Goal: Task Accomplishment & Management: Use online tool/utility

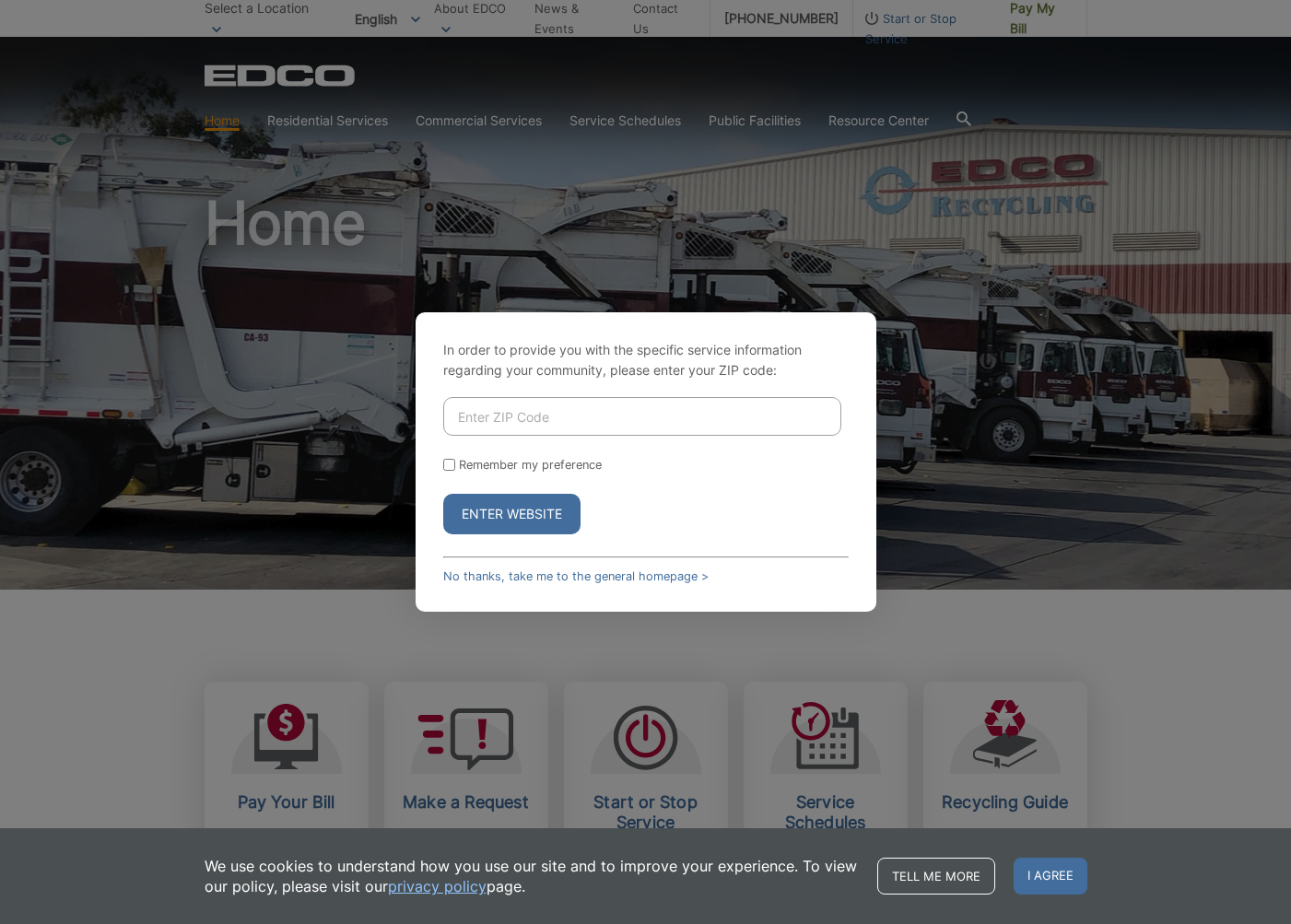
click at [530, 421] on input "Enter ZIP Code" at bounding box center [642, 416] width 398 height 39
type input "92078"
click at [448, 468] on input "Remember my preference" at bounding box center [449, 465] width 12 height 12
checkbox input "true"
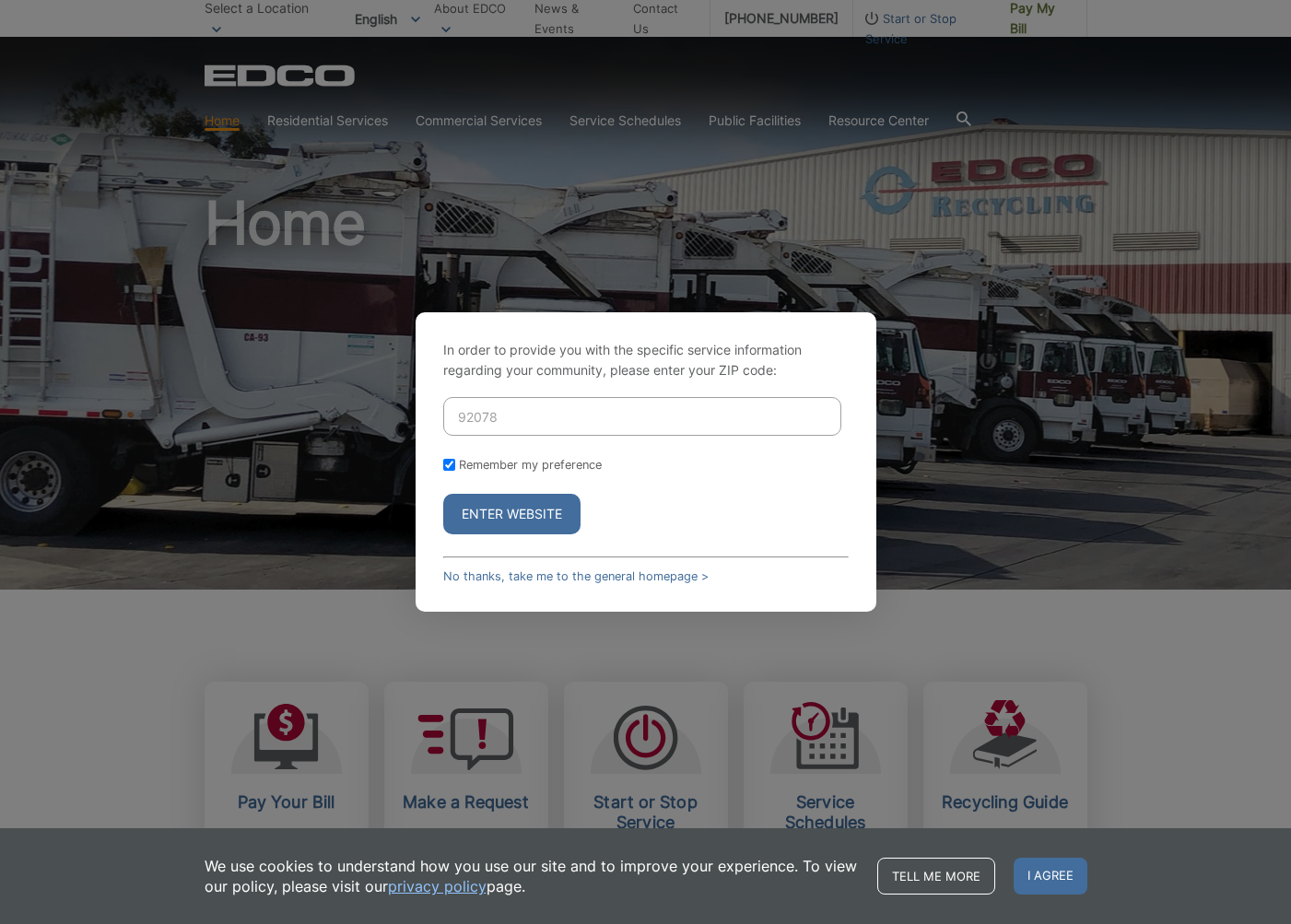
click at [542, 520] on button "Enter Website" at bounding box center [511, 513] width 138 height 41
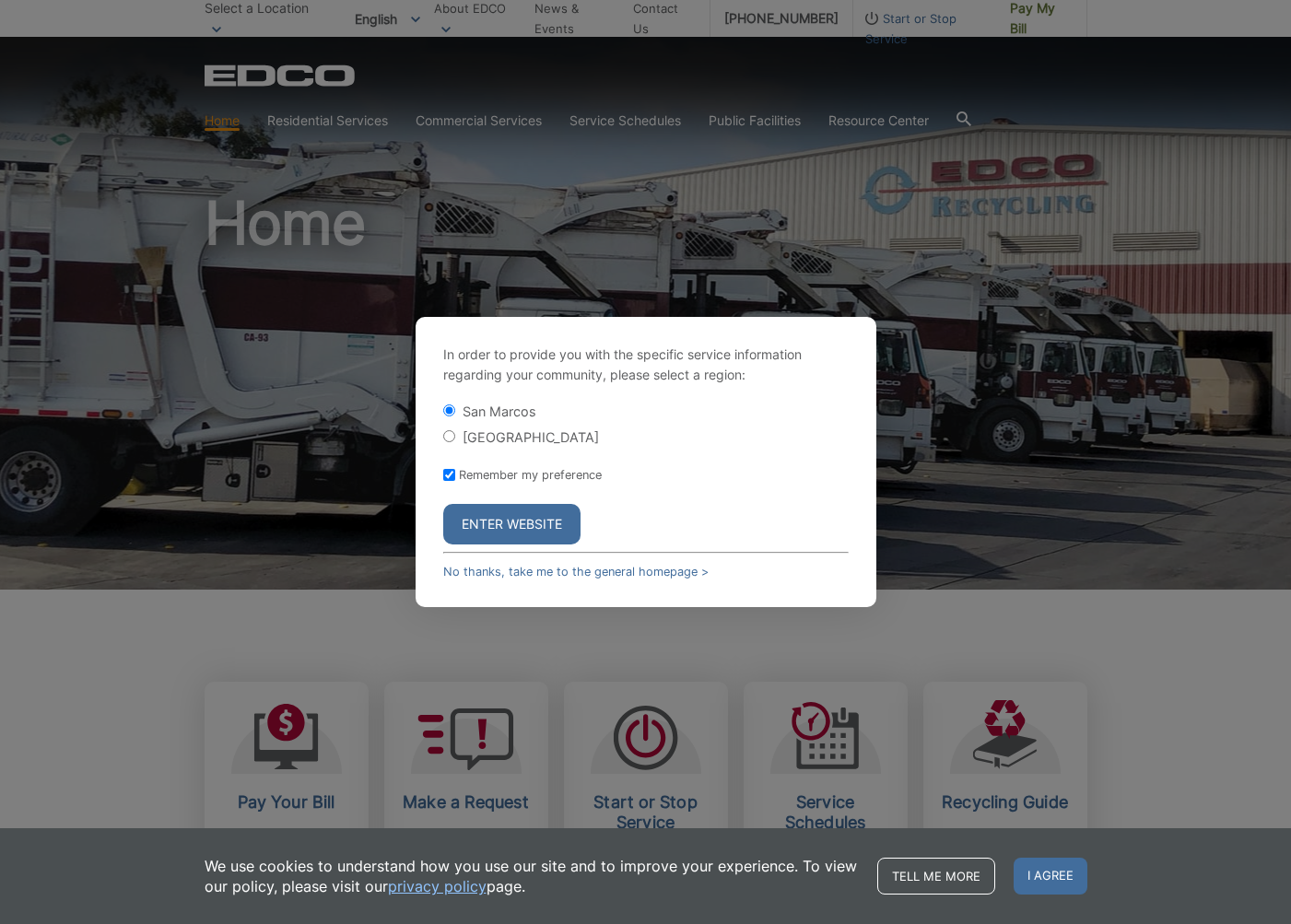
click at [507, 521] on button "Enter Website" at bounding box center [511, 523] width 138 height 41
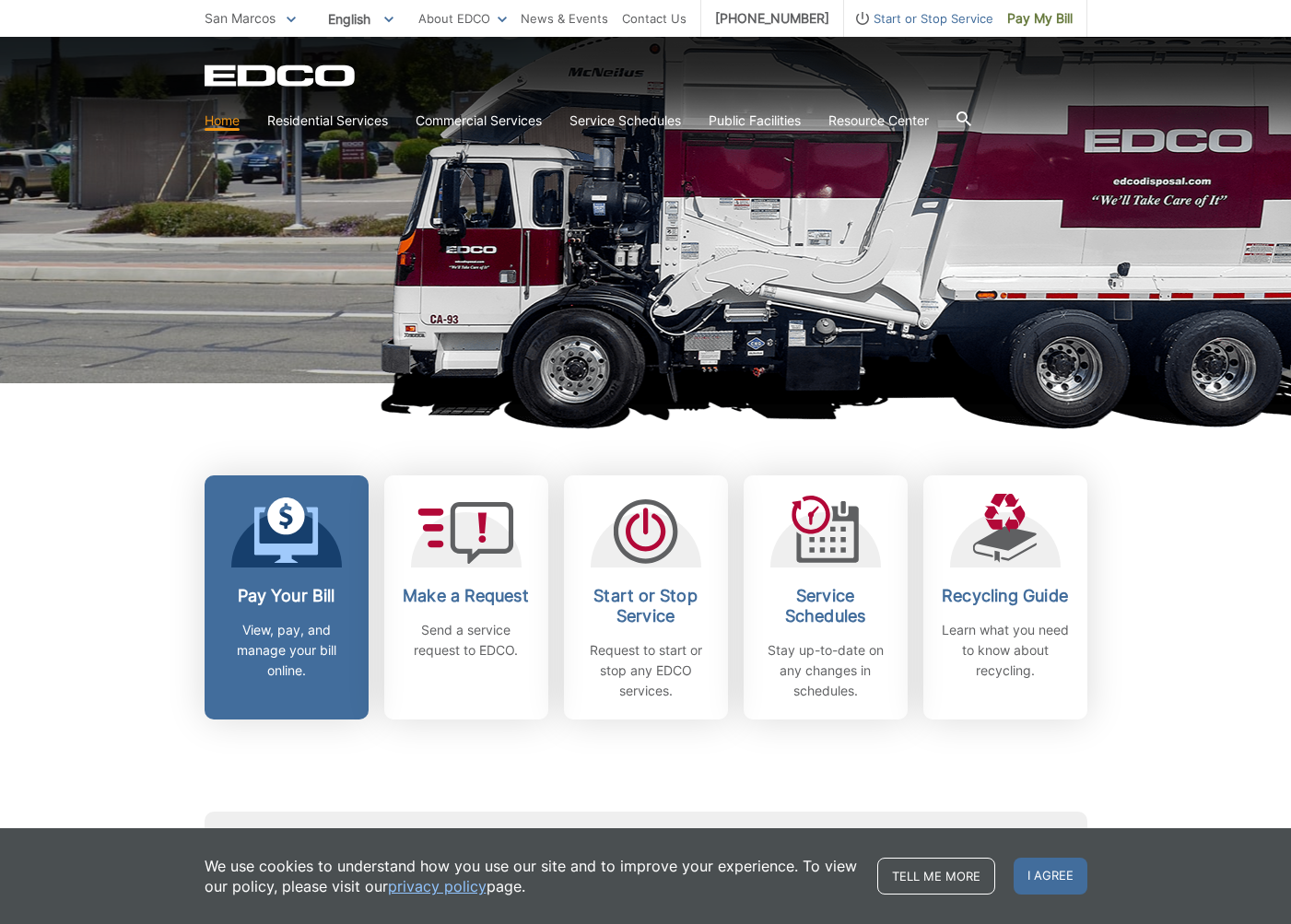
scroll to position [210, 0]
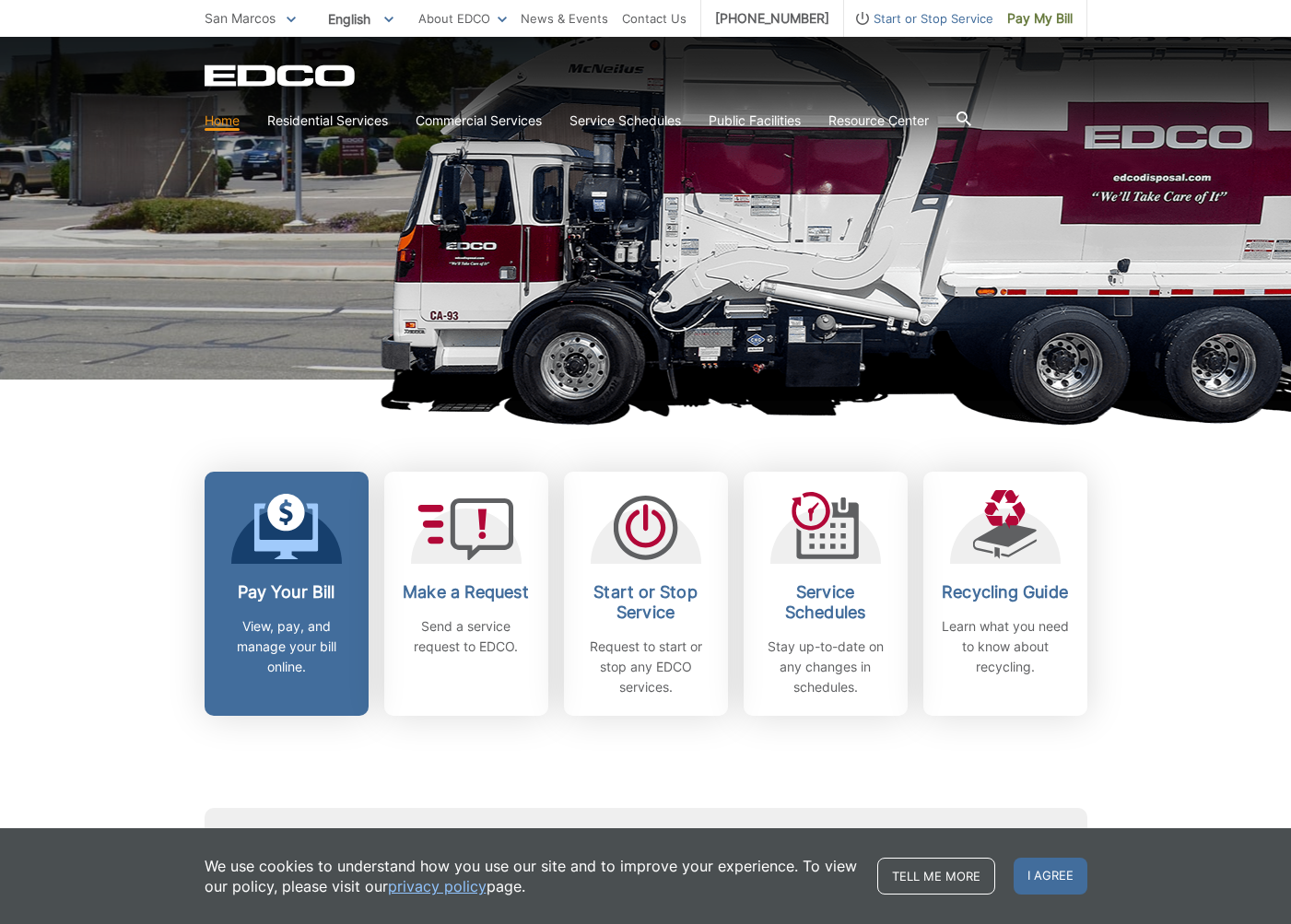
click at [288, 570] on link "Pay Your Bill View, pay, and manage your bill online." at bounding box center [287, 594] width 164 height 244
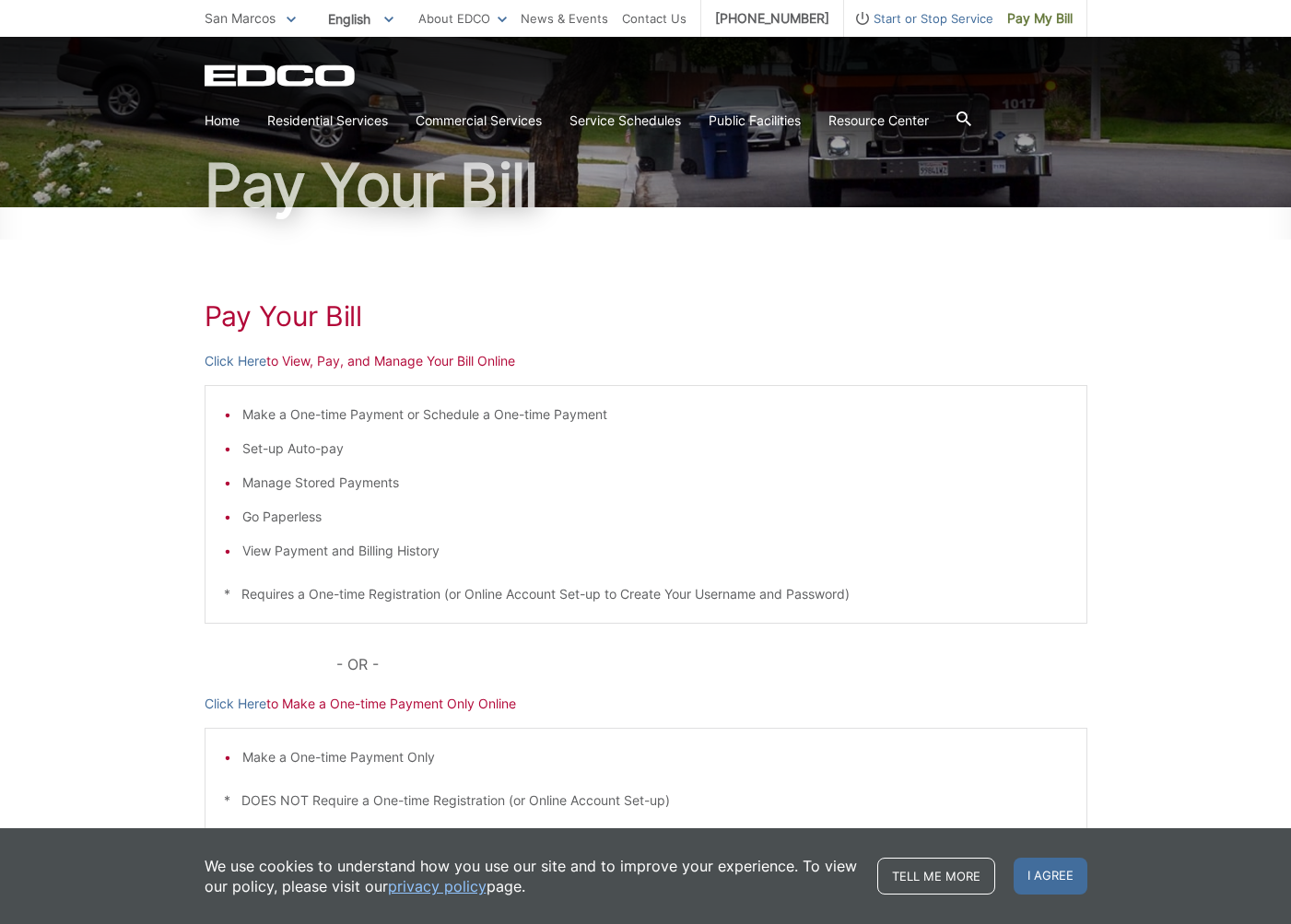
scroll to position [120, 0]
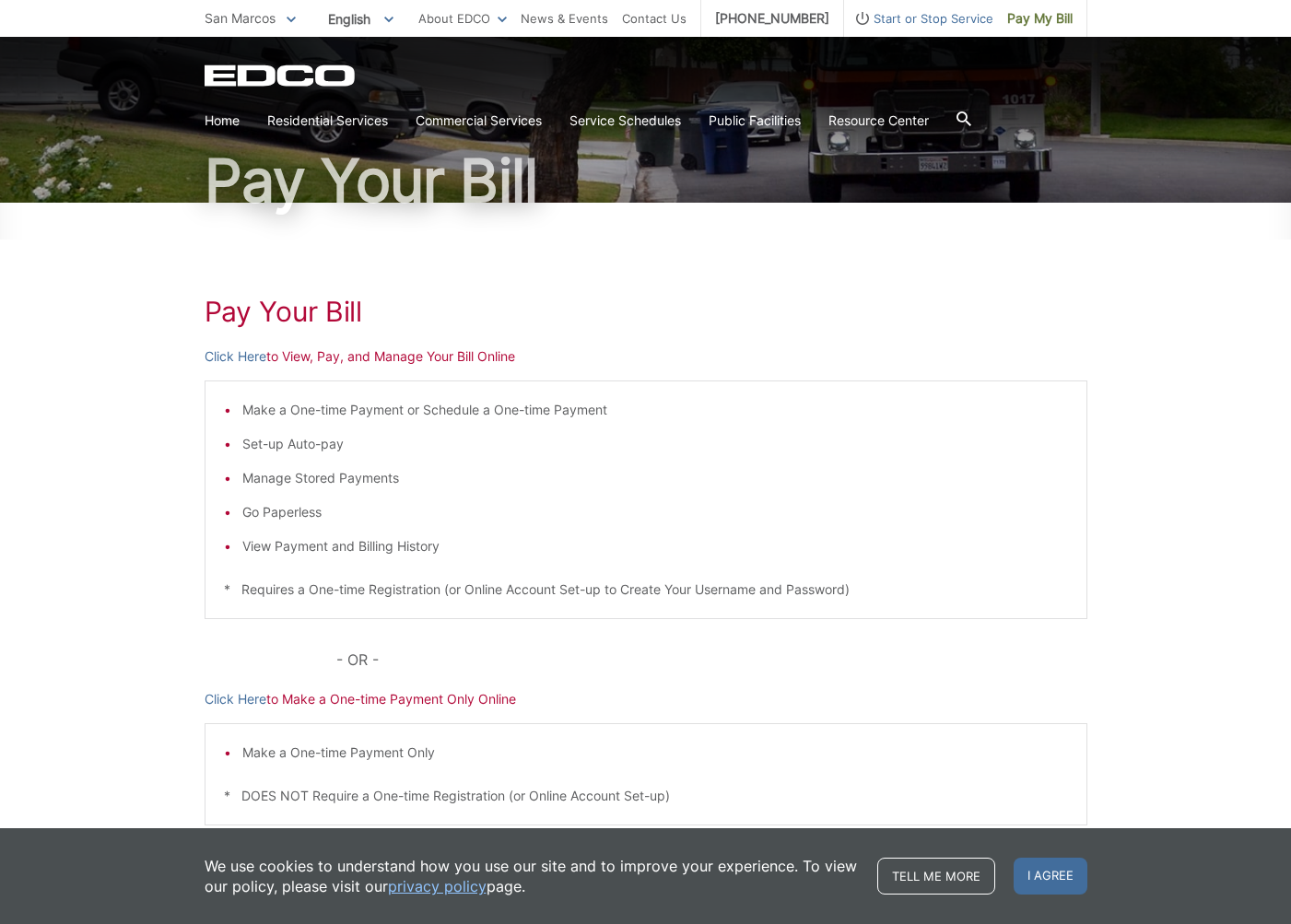
click at [432, 355] on p "Click Here to View, Pay, and Manage Your Bill Online" at bounding box center [646, 356] width 882 height 20
click at [327, 356] on p "Click Here to View, Pay, and Manage Your Bill Online" at bounding box center [646, 356] width 882 height 20
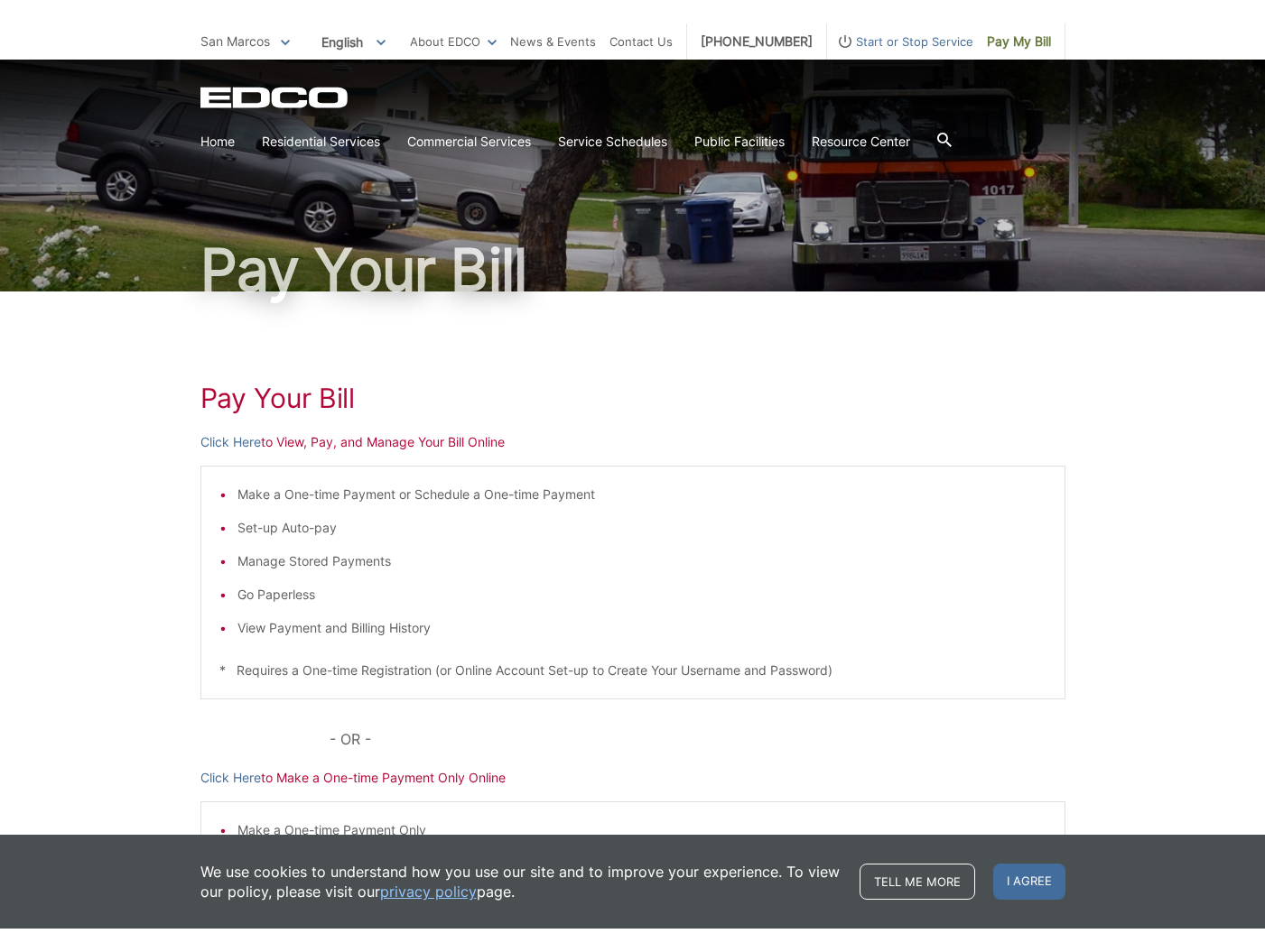
scroll to position [0, 0]
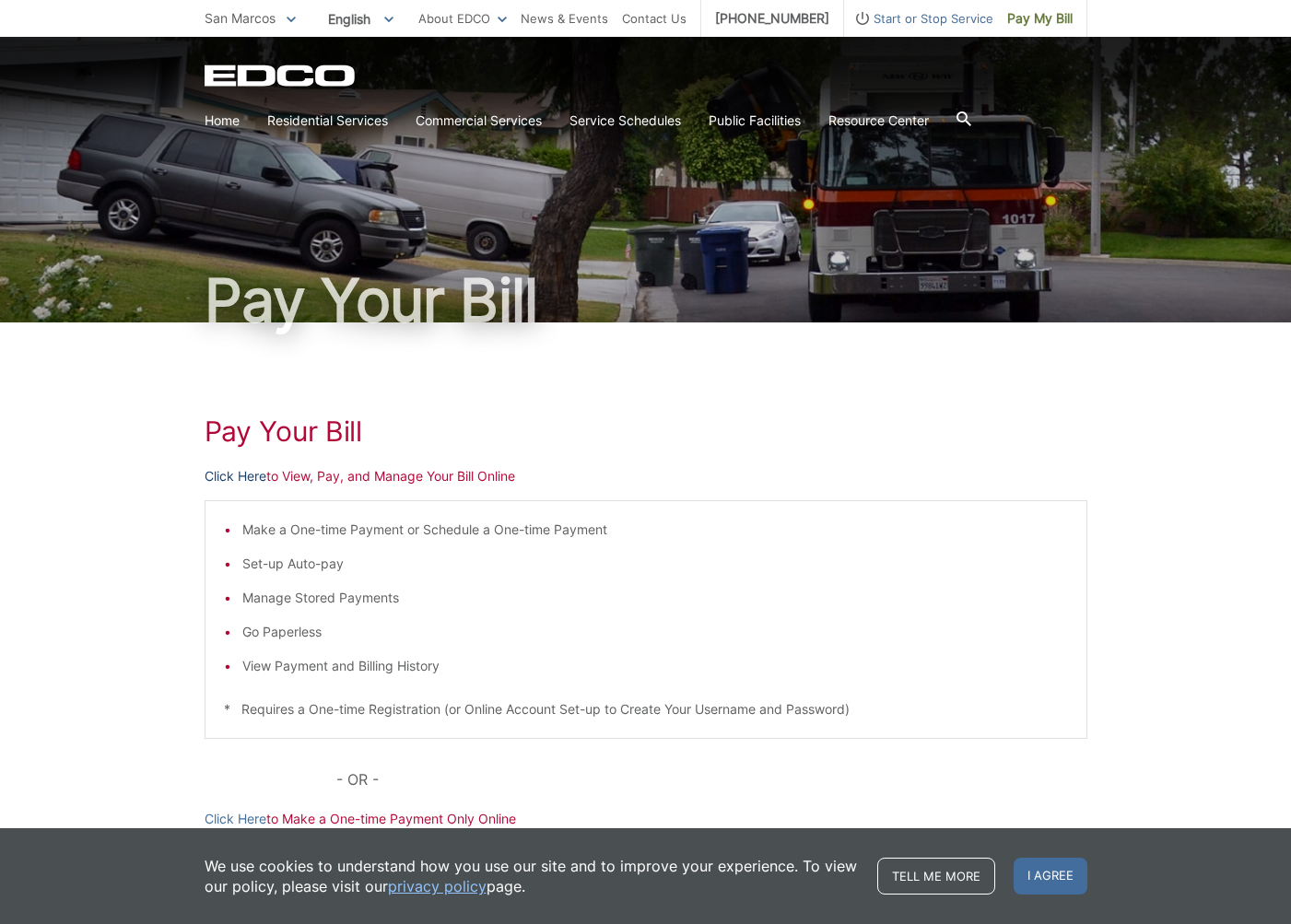
click at [221, 472] on link "Click Here" at bounding box center [235, 476] width 61 height 20
